Goal: Complete application form

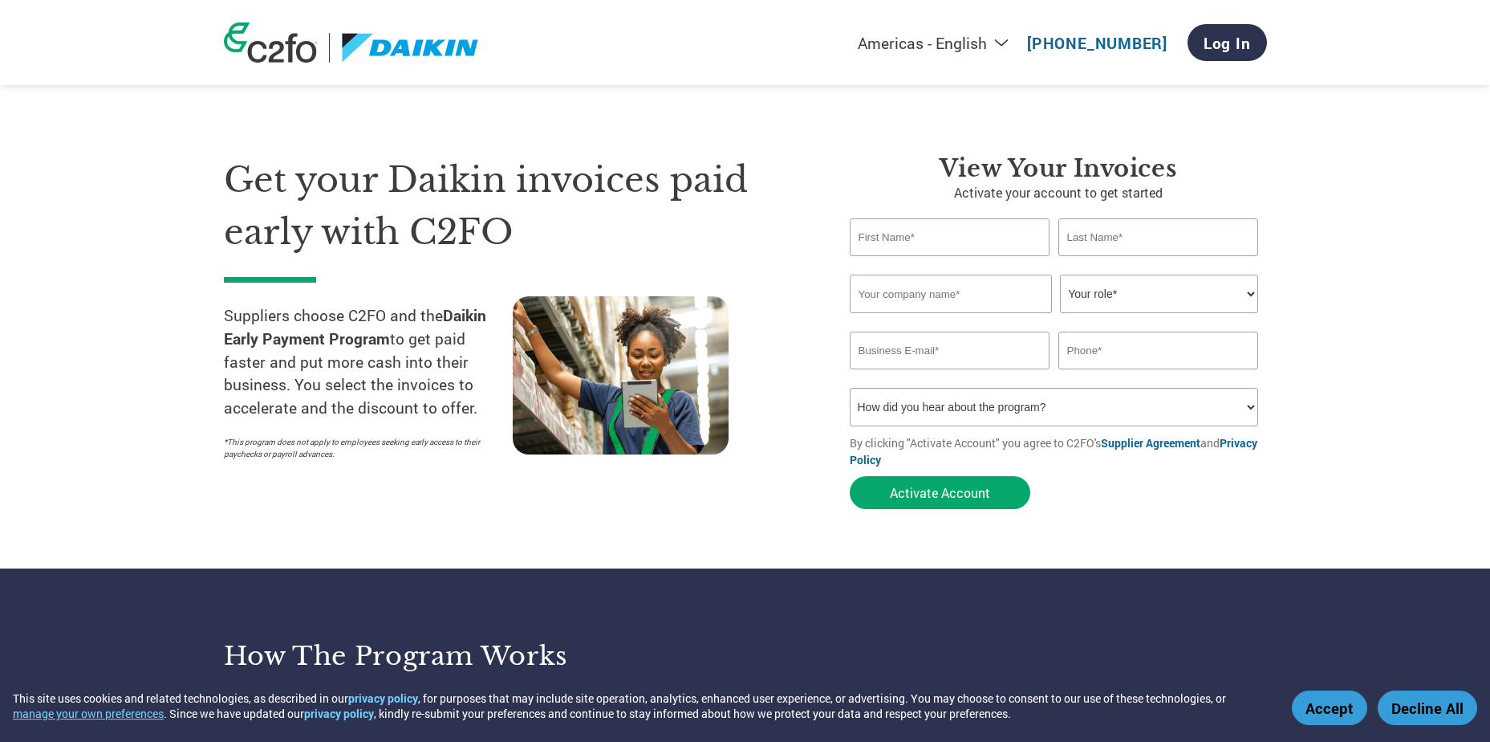
click at [1254, 298] on select "Your role* CFO Controller Credit Manager Finance Director Treasurer CEO Preside…" at bounding box center [1159, 293] width 198 height 39
click at [1362, 284] on section "Get your Daikin invoices paid early with C2FO Suppliers choose C2FO and the Dai…" at bounding box center [745, 316] width 1490 height 504
click at [1134, 353] on input "text" at bounding box center [1158, 350] width 201 height 38
click at [912, 410] on select "How did you hear about the program? Received a letter Email Social Media Online…" at bounding box center [1054, 407] width 409 height 39
click at [906, 242] on input "text" at bounding box center [950, 237] width 201 height 38
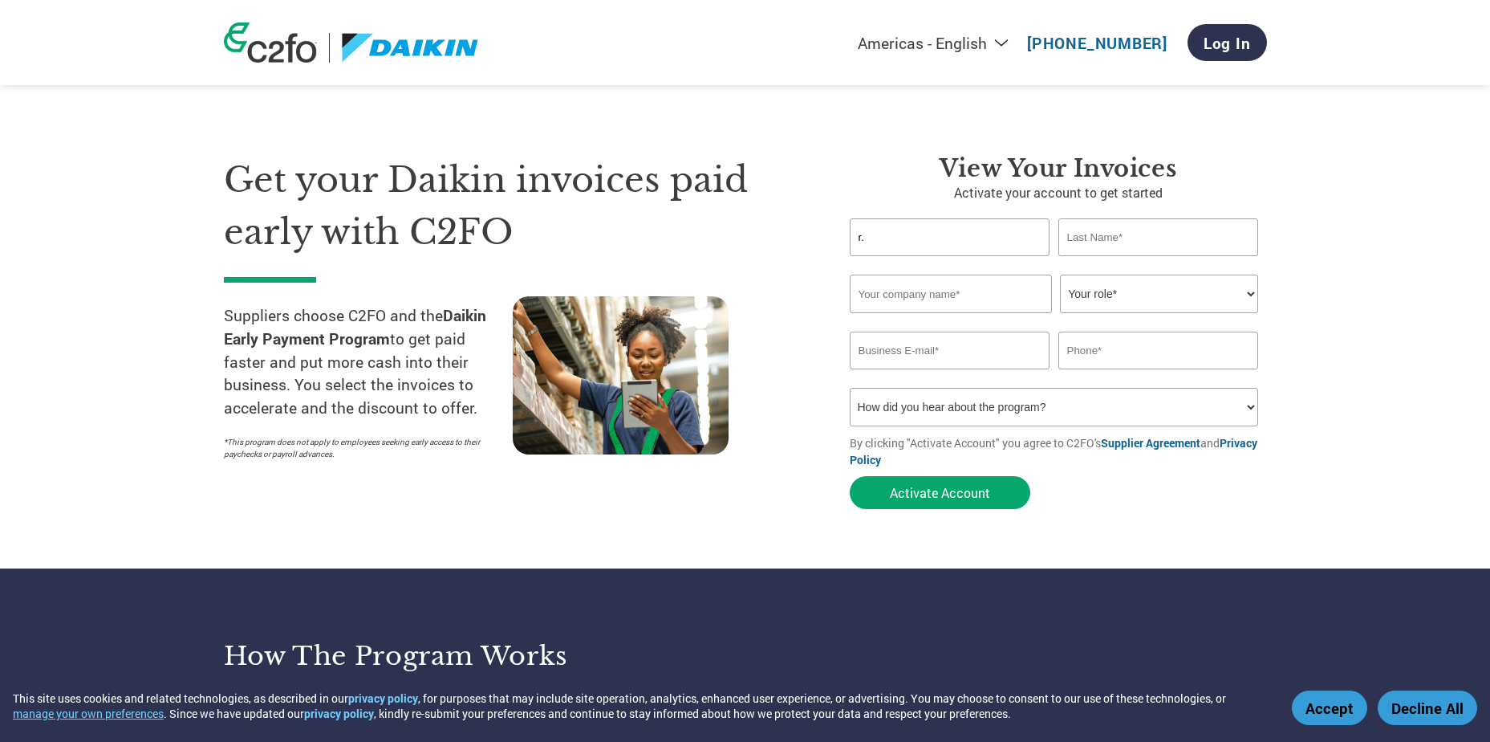
type input "r"
type input "[PERSON_NAME]"
drag, startPoint x: 1092, startPoint y: 238, endPoint x: 1108, endPoint y: 223, distance: 21.6
click at [1092, 237] on input "text" at bounding box center [1158, 237] width 201 height 38
type input "[PERSON_NAME]"
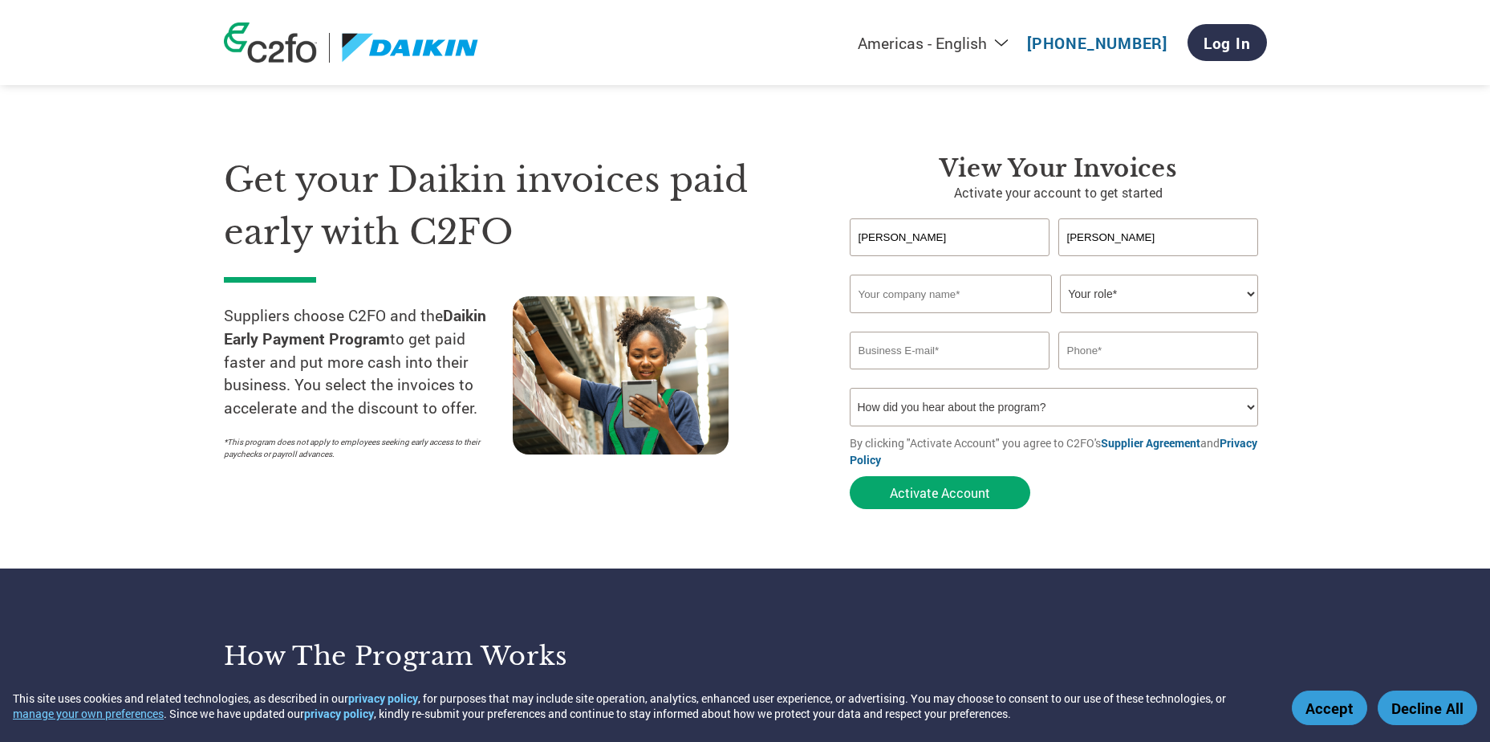
click at [939, 302] on input "text" at bounding box center [951, 293] width 202 height 39
type input "EUPHORIA GUEST HOMES PVT. LTD"
drag, startPoint x: 1163, startPoint y: 292, endPoint x: 1152, endPoint y: 299, distance: 13.4
click at [1163, 292] on select "Your role* CFO Controller Credit Manager Finance Director Treasurer CEO Preside…" at bounding box center [1159, 293] width 198 height 39
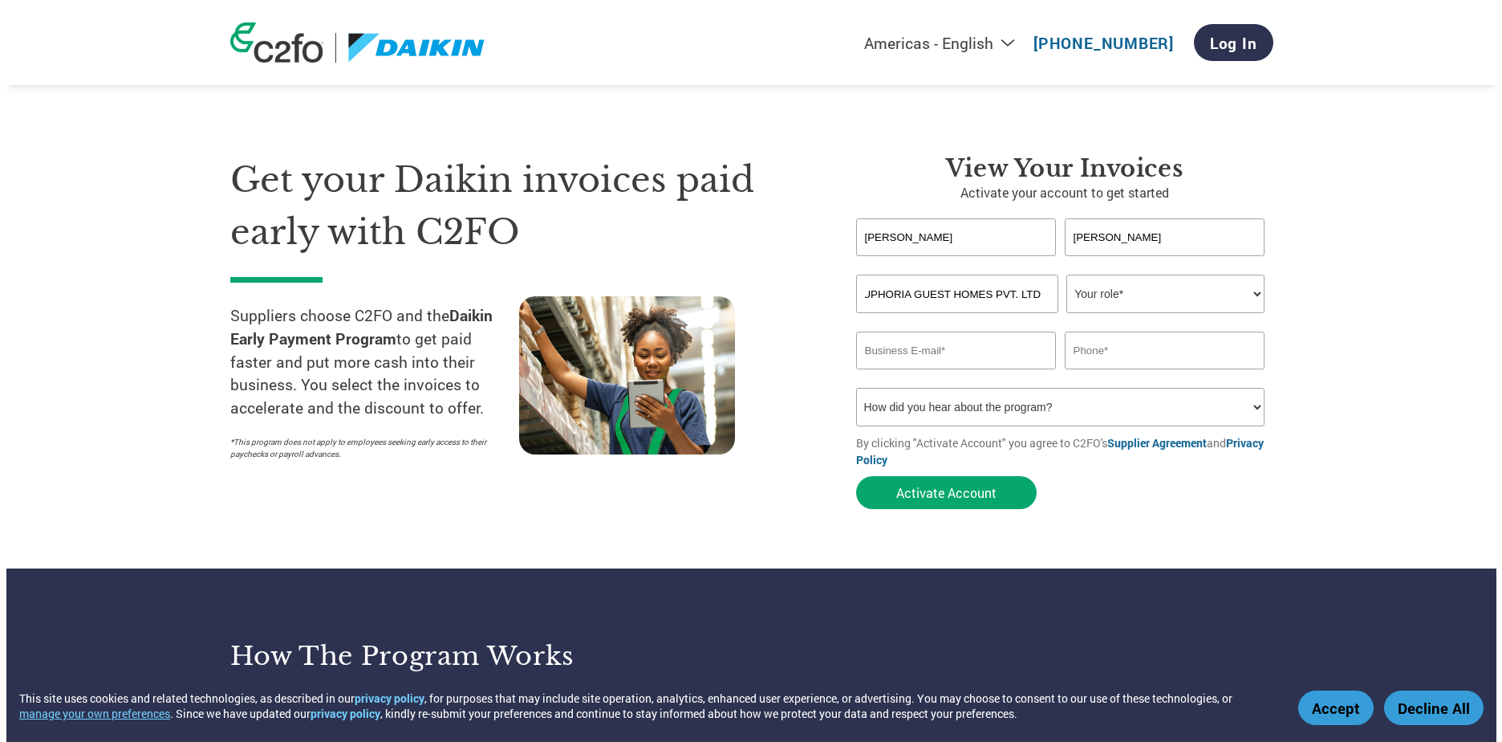
scroll to position [0, 0]
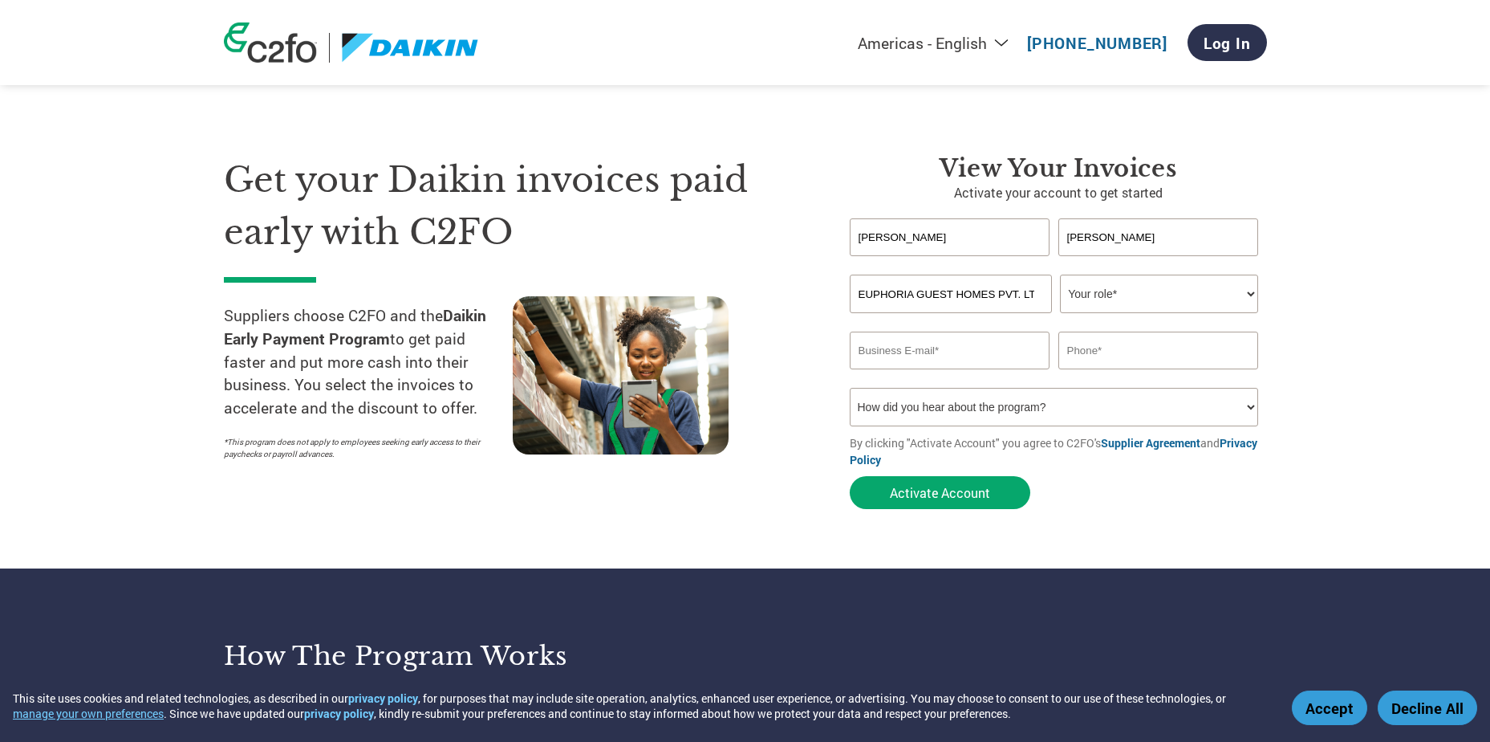
select select "CFO"
click at [1060, 274] on select "Your role* CFO Controller Credit Manager Finance Director Treasurer CEO Preside…" at bounding box center [1159, 293] width 198 height 39
click at [919, 347] on input "email" at bounding box center [950, 350] width 201 height 38
type input "[PERSON_NAME][EMAIL_ADDRESS][DOMAIN_NAME]"
drag, startPoint x: 1108, startPoint y: 346, endPoint x: 1366, endPoint y: 304, distance: 261.0
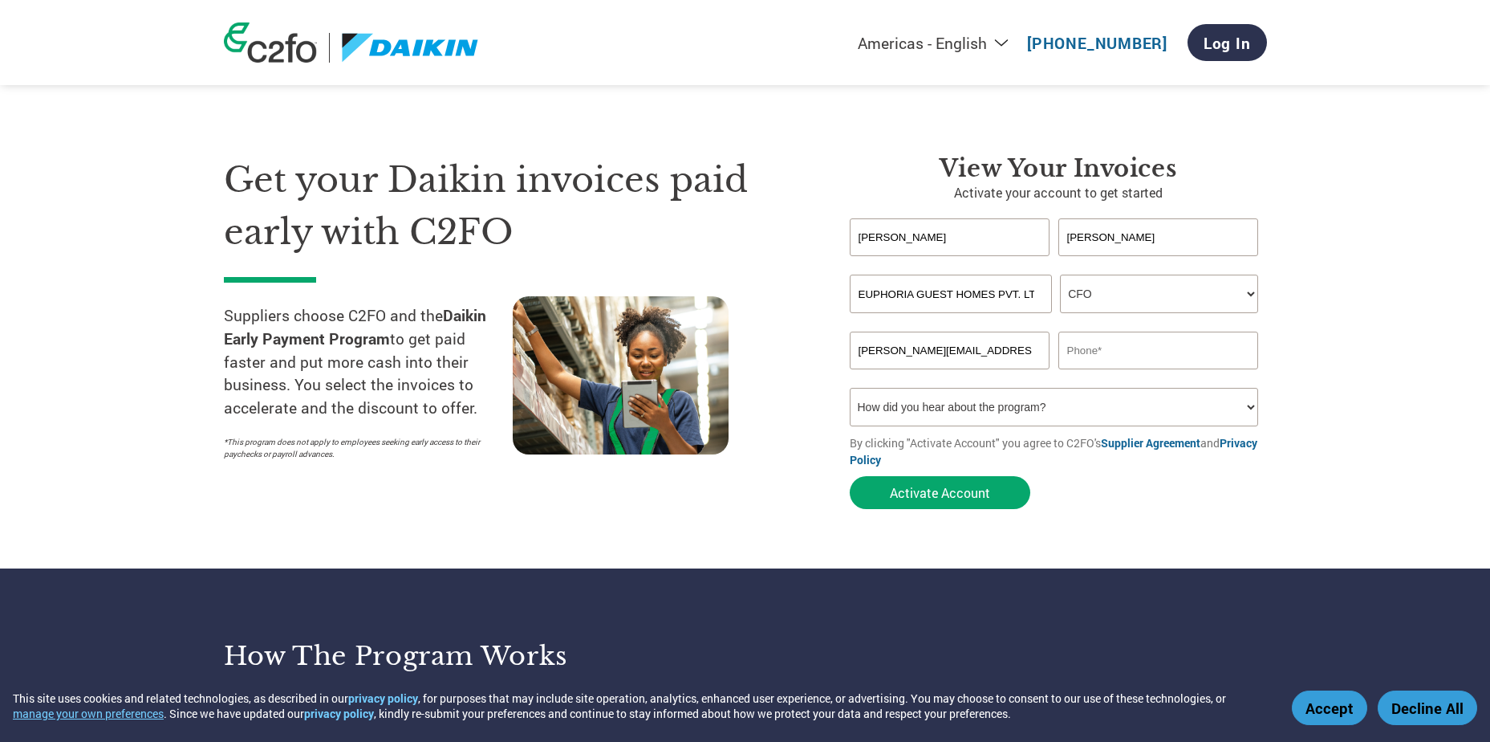
click at [1109, 346] on input "text" at bounding box center [1158, 350] width 201 height 38
type input "9940077894"
click at [980, 407] on select "How did you hear about the program? Received a letter Email Social Media Online…" at bounding box center [1054, 407] width 409 height 39
select select "Email"
click at [850, 388] on select "How did you hear about the program? Received a letter Email Social Media Online…" at bounding box center [1054, 407] width 409 height 39
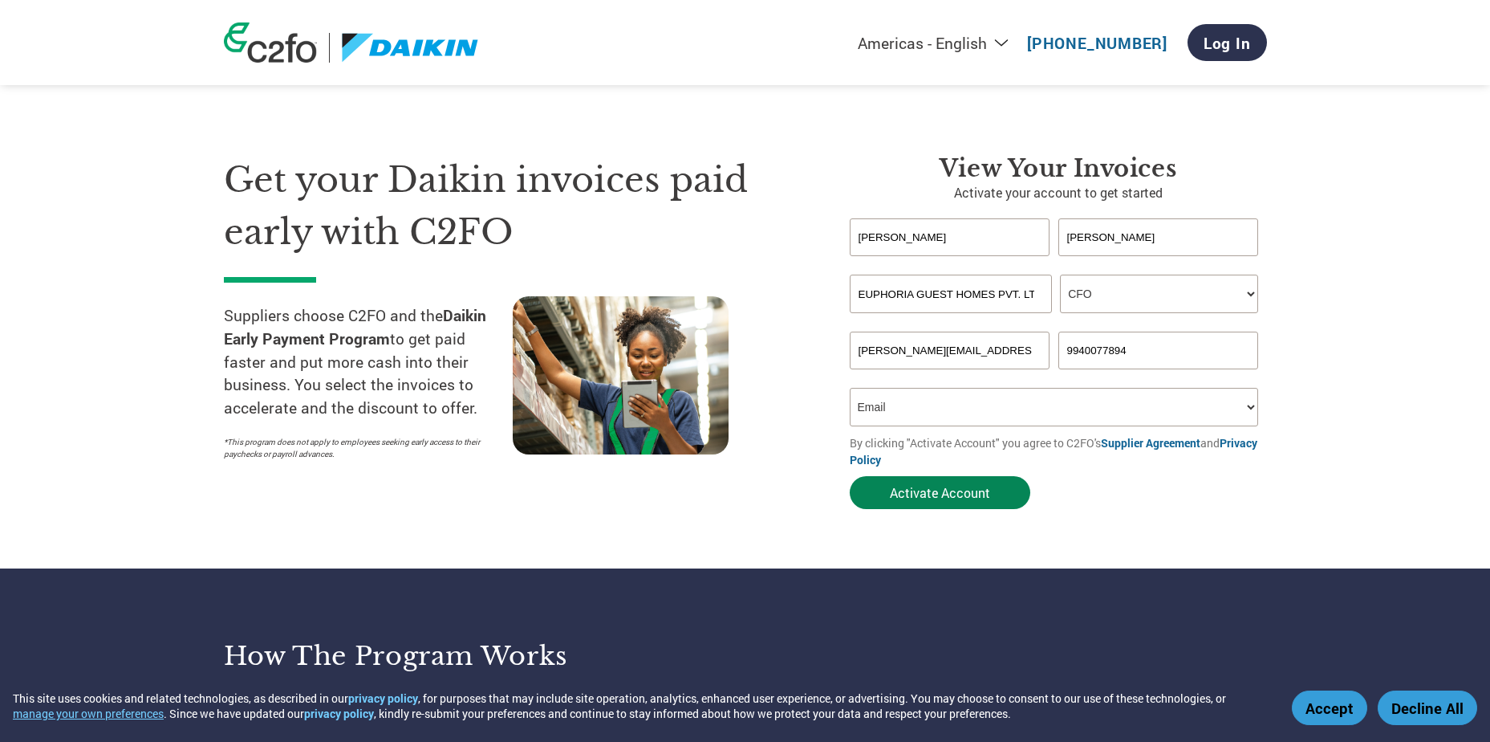
click at [941, 490] on button "Activate Account" at bounding box center [940, 492] width 181 height 33
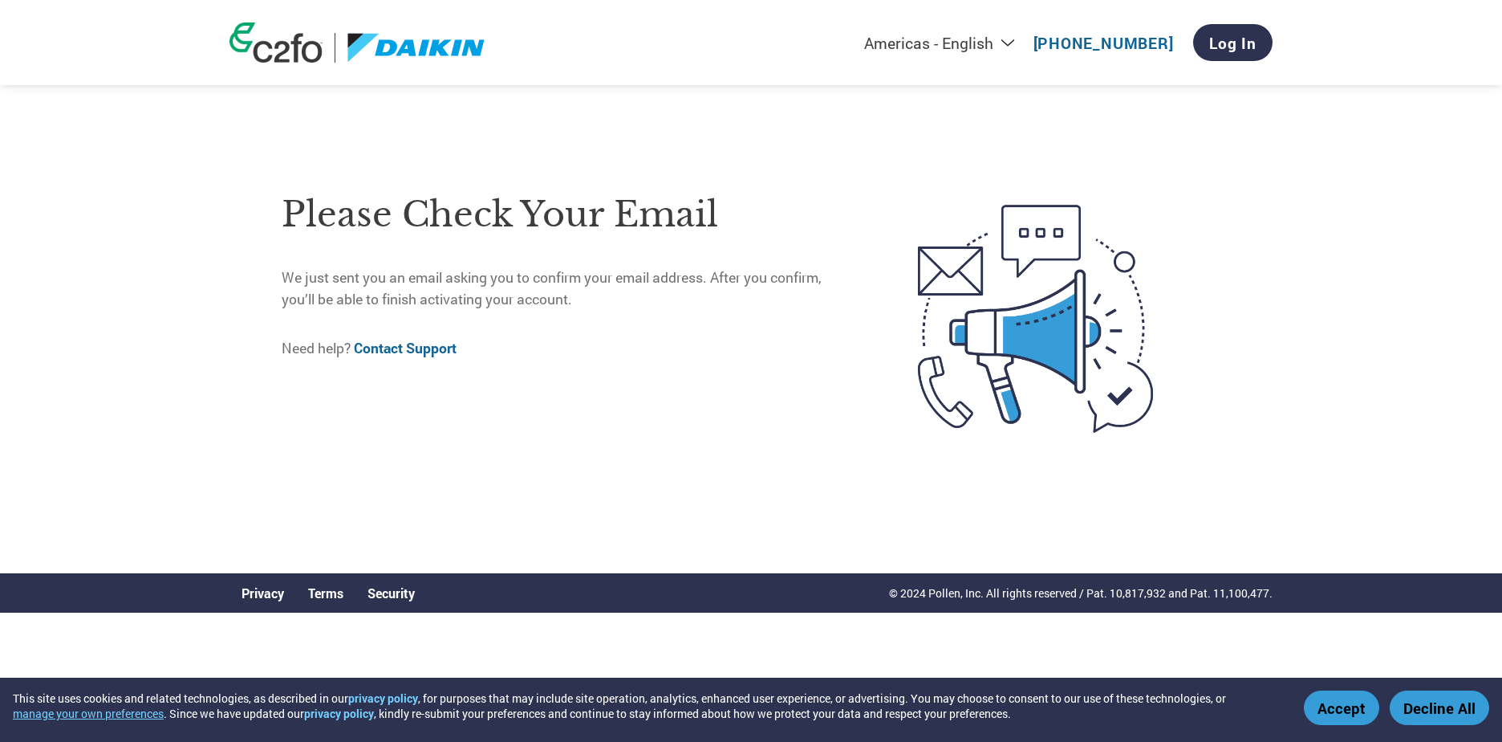
click at [747, 183] on div "Please check your email We just sent you an email asking you to confirm your em…" at bounding box center [566, 319] width 569 height 286
click at [1247, 45] on link "Log In" at bounding box center [1232, 42] width 79 height 37
